Goal: Task Accomplishment & Management: Complete application form

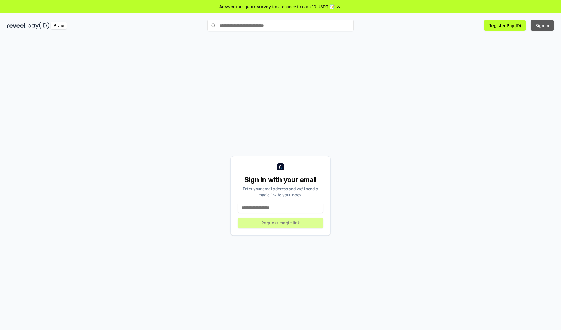
click at [543, 25] on button "Sign In" at bounding box center [542, 25] width 23 height 11
type input "**********"
click at [281, 223] on button "Request magic link" at bounding box center [281, 223] width 86 height 11
